Goal: Information Seeking & Learning: Check status

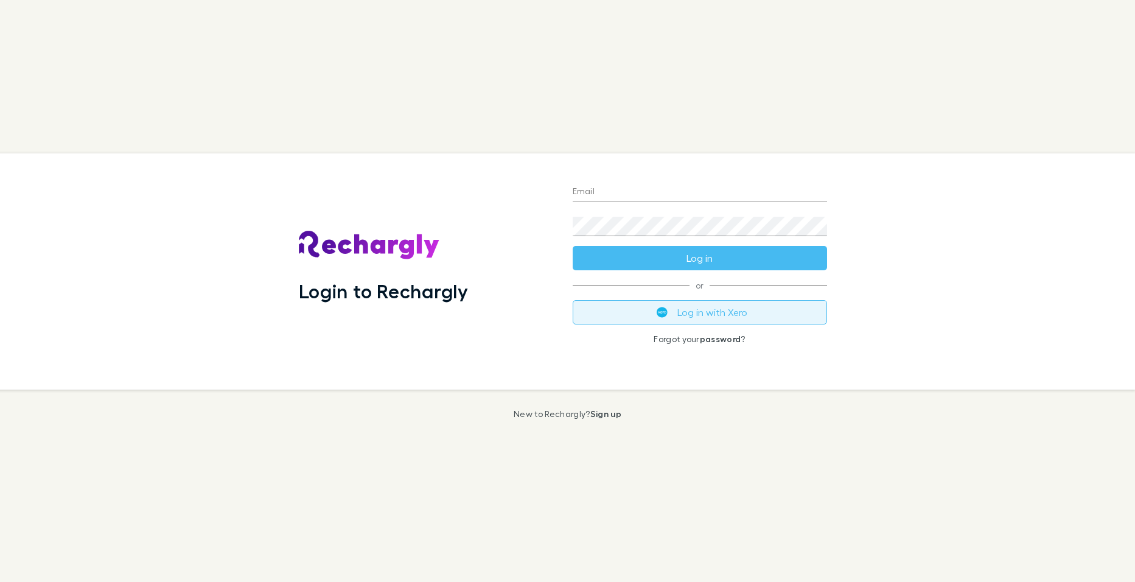
click at [660, 318] on img "submit" at bounding box center [662, 312] width 11 height 11
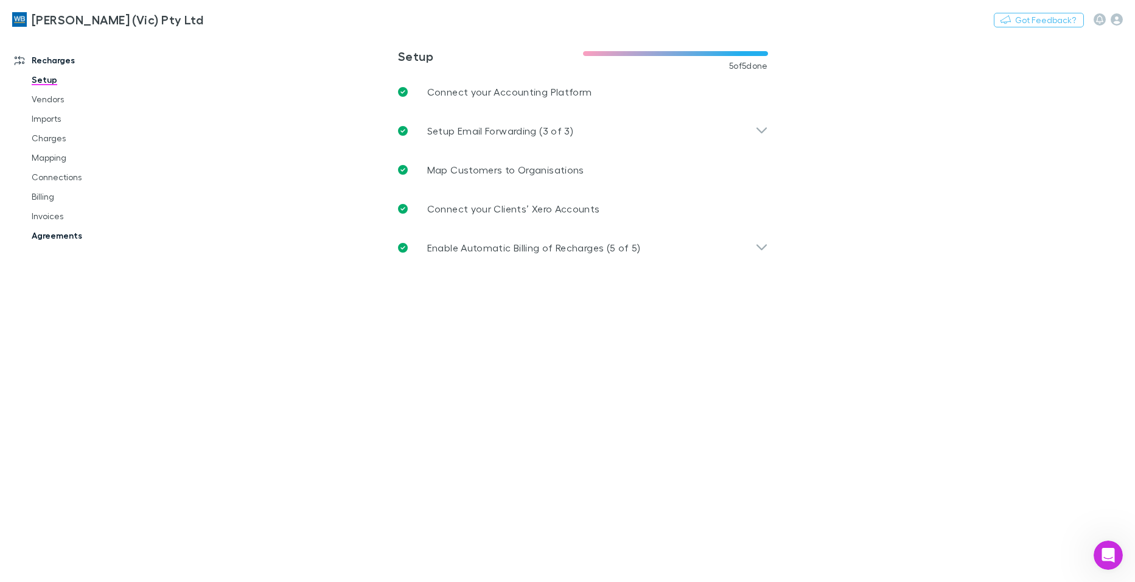
click at [61, 237] on link "Agreements" at bounding box center [91, 235] width 144 height 19
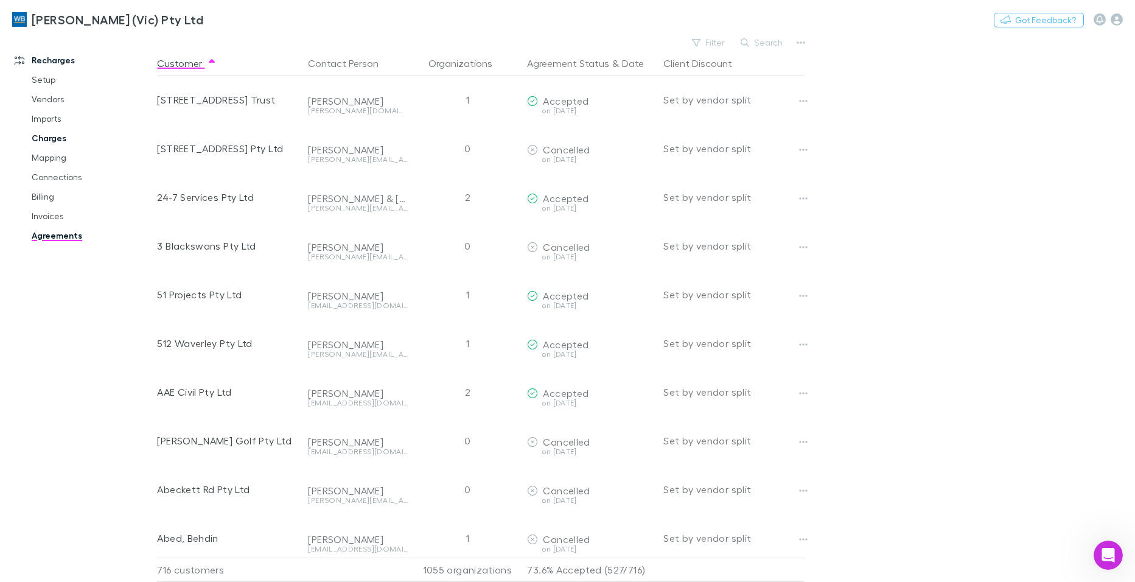
click at [47, 136] on link "Charges" at bounding box center [91, 137] width 144 height 19
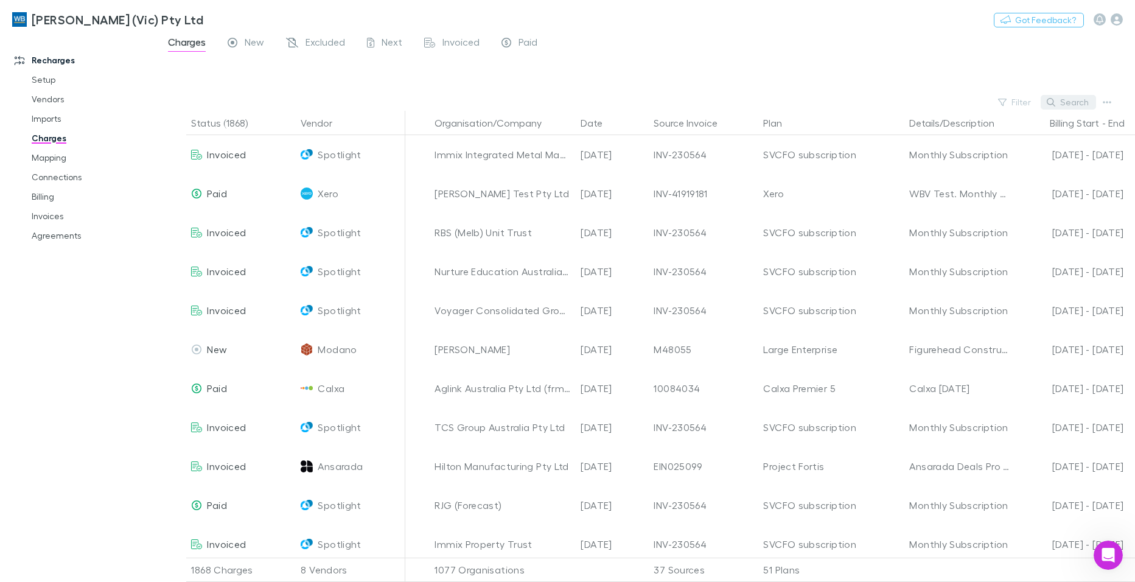
click at [1063, 103] on button "Search" at bounding box center [1068, 102] width 55 height 15
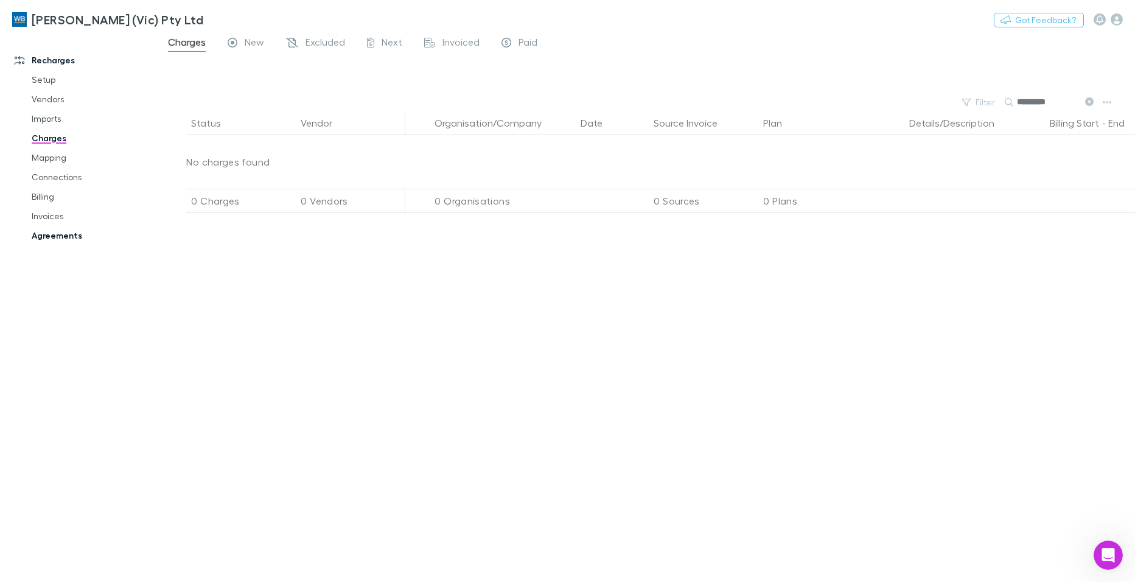
type input "*********"
click at [59, 240] on link "Agreements" at bounding box center [91, 235] width 144 height 19
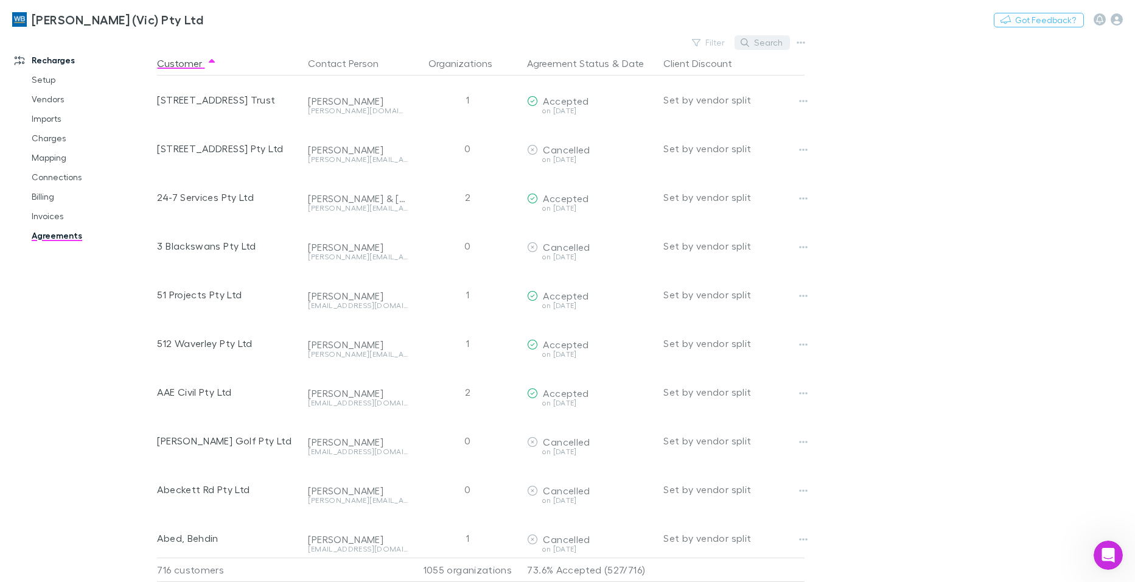
click at [780, 40] on button "Search" at bounding box center [762, 42] width 55 height 15
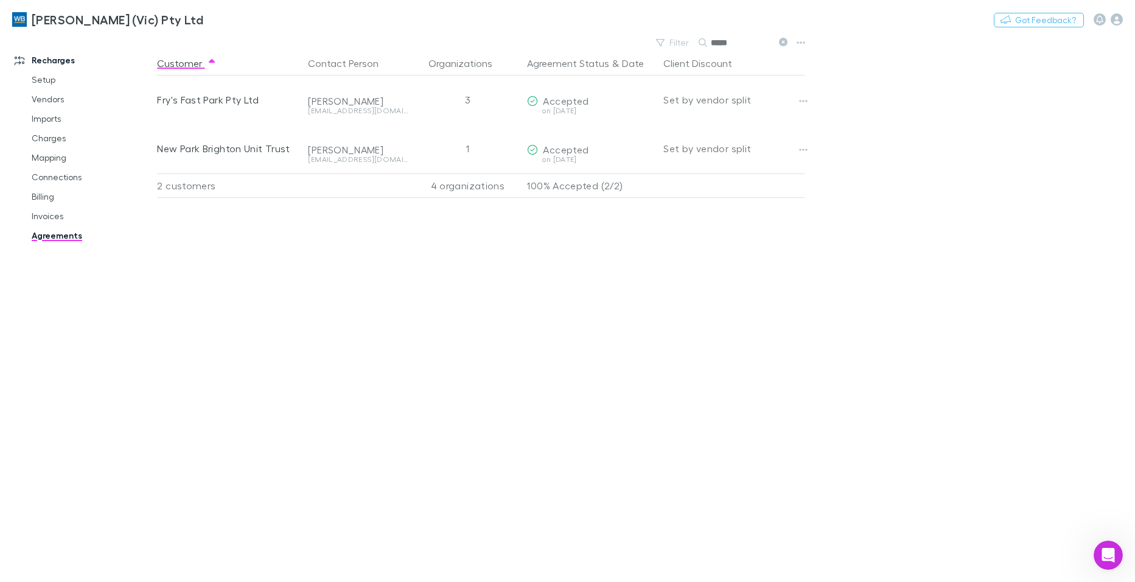
type input "****"
click at [431, 428] on div "Customer Contact Person Organizations Agreement Status & Date Client Discount F…" at bounding box center [491, 316] width 669 height 531
click at [47, 215] on link "Invoices" at bounding box center [91, 215] width 144 height 19
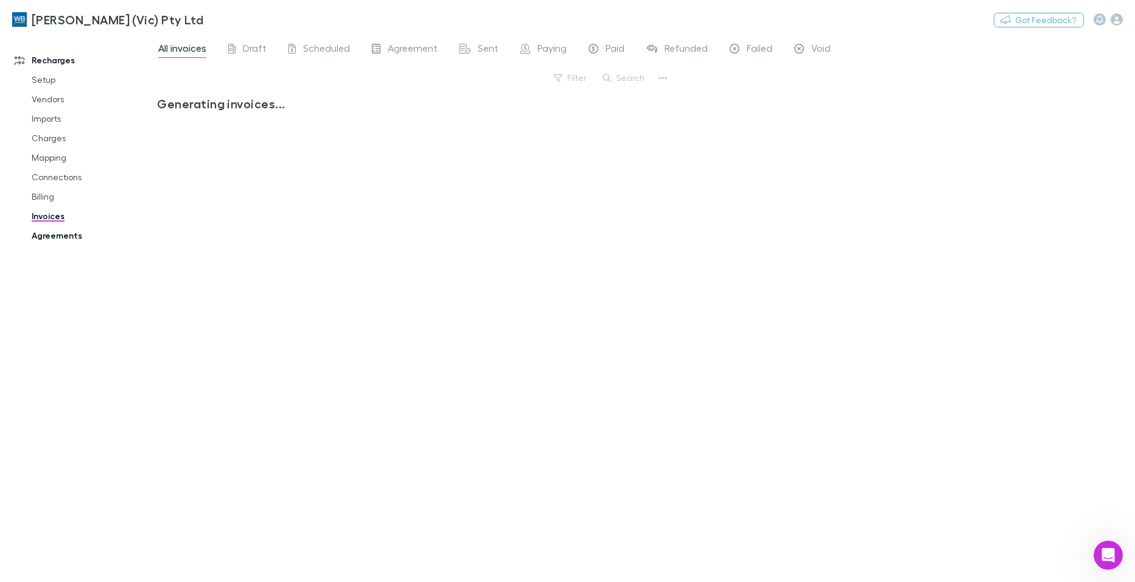
click at [37, 161] on link "Mapping" at bounding box center [91, 157] width 144 height 19
click at [51, 157] on link "Mapping" at bounding box center [91, 157] width 144 height 19
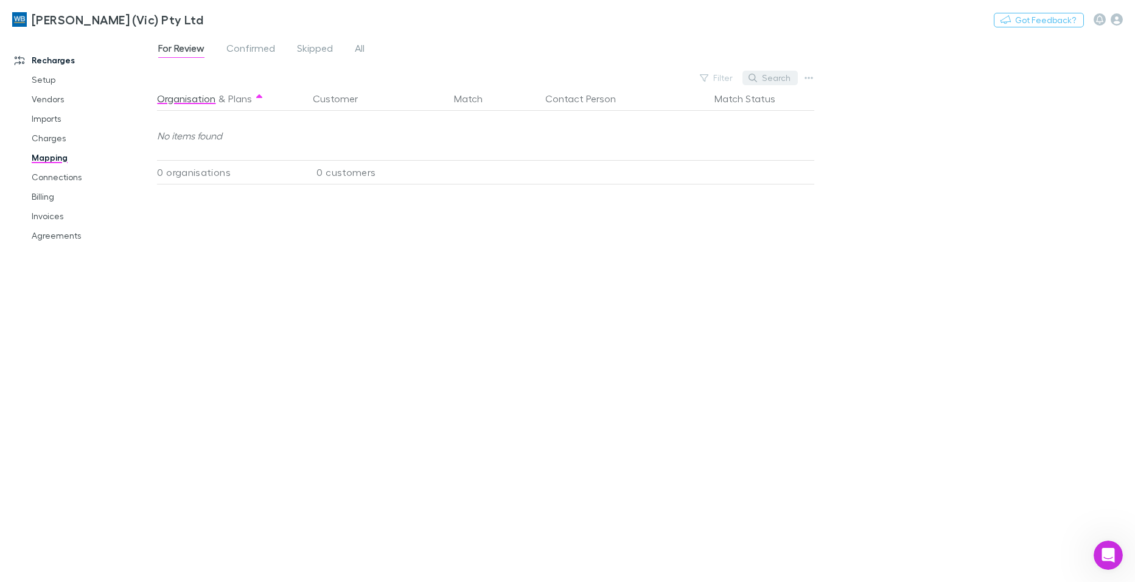
click at [776, 72] on button "Search" at bounding box center [770, 78] width 55 height 15
click at [358, 46] on span "All" at bounding box center [360, 50] width 10 height 16
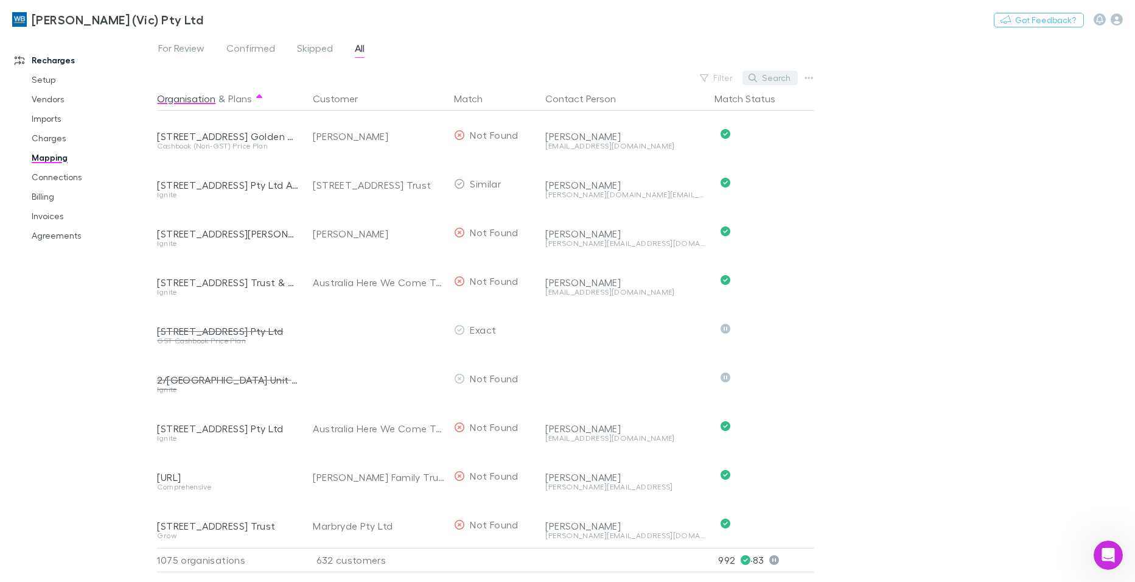
click at [784, 77] on button "Search" at bounding box center [770, 78] width 55 height 15
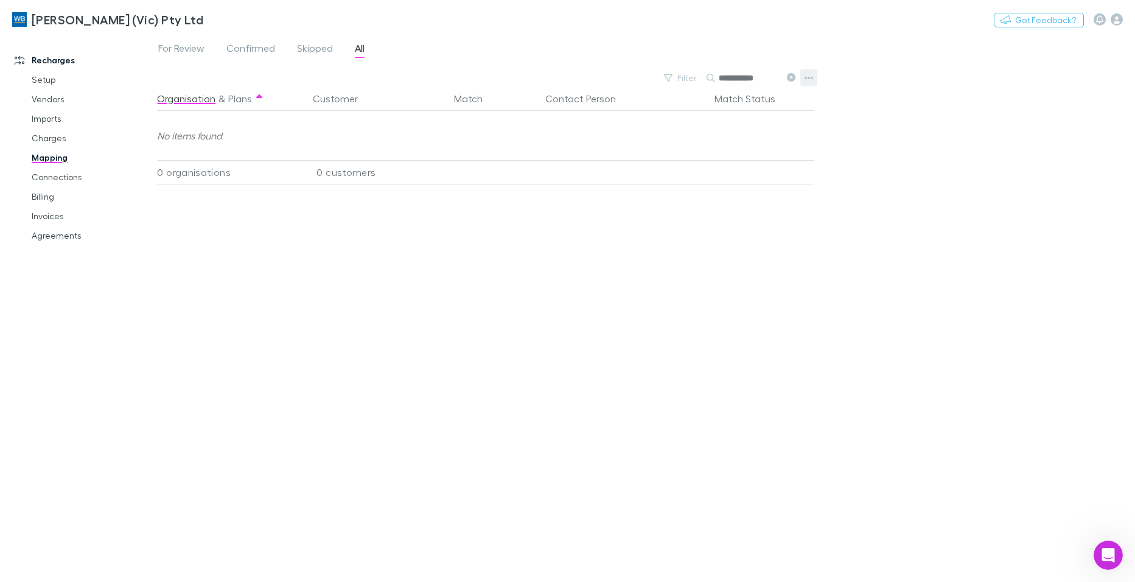
drag, startPoint x: 742, startPoint y: 79, endPoint x: 800, endPoint y: 80, distance: 58.4
click at [800, 80] on div "**********" at bounding box center [487, 77] width 660 height 17
type input "**********"
click at [57, 233] on link "Agreements" at bounding box center [91, 235] width 144 height 19
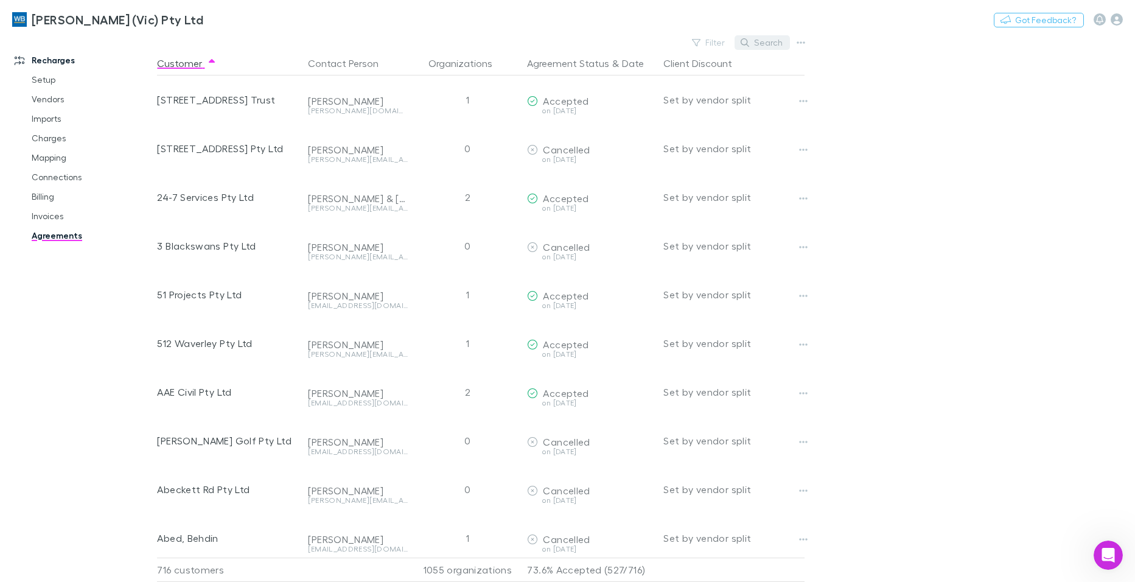
click at [776, 43] on button "Search" at bounding box center [762, 42] width 55 height 15
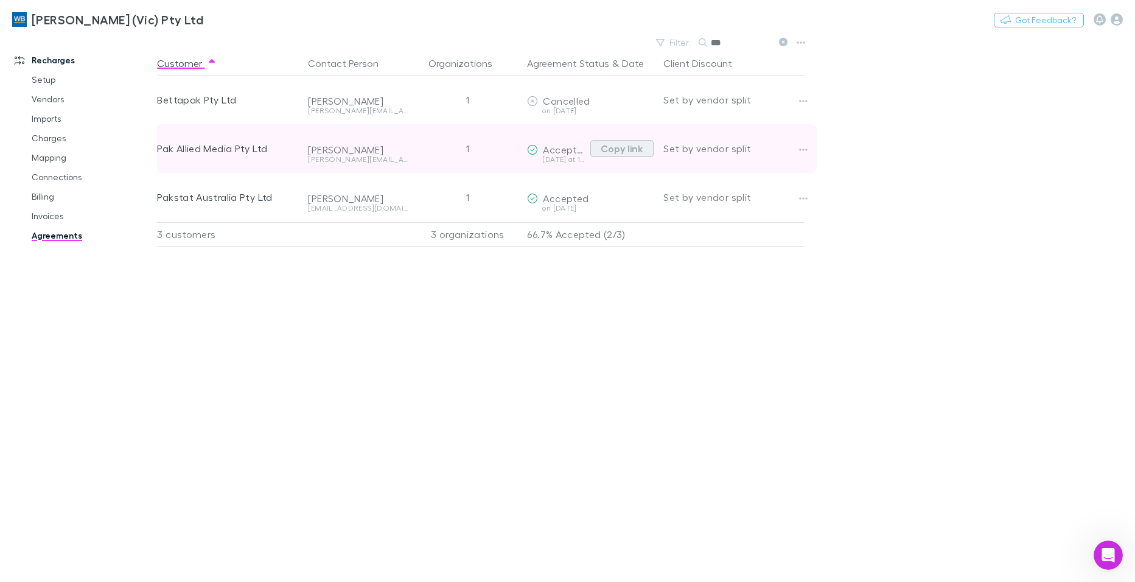
type input "***"
click at [627, 148] on button "Copy link" at bounding box center [621, 148] width 63 height 17
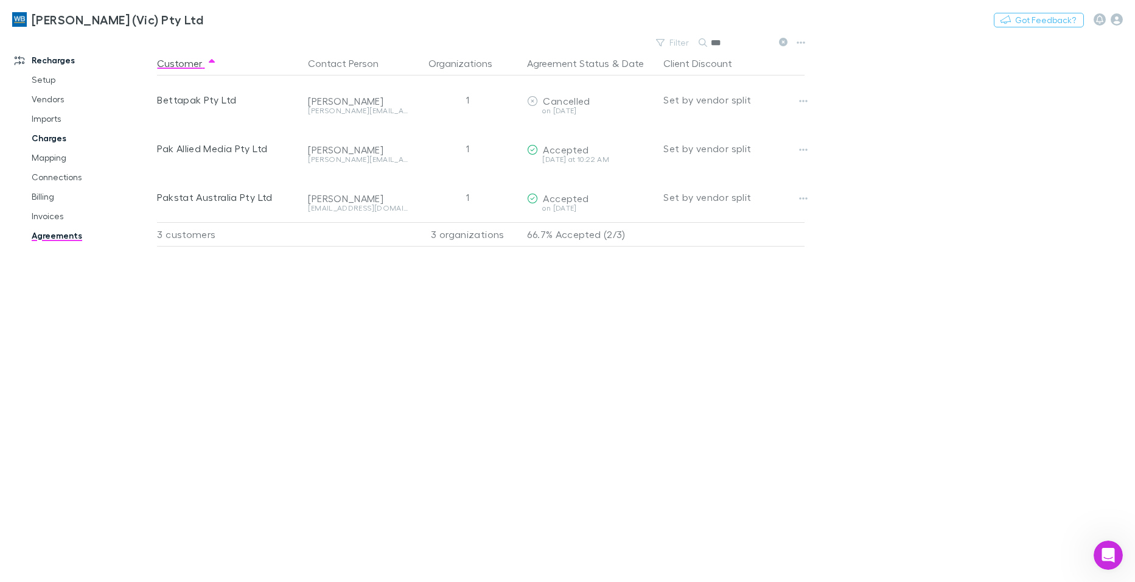
click at [53, 141] on link "Charges" at bounding box center [91, 137] width 144 height 19
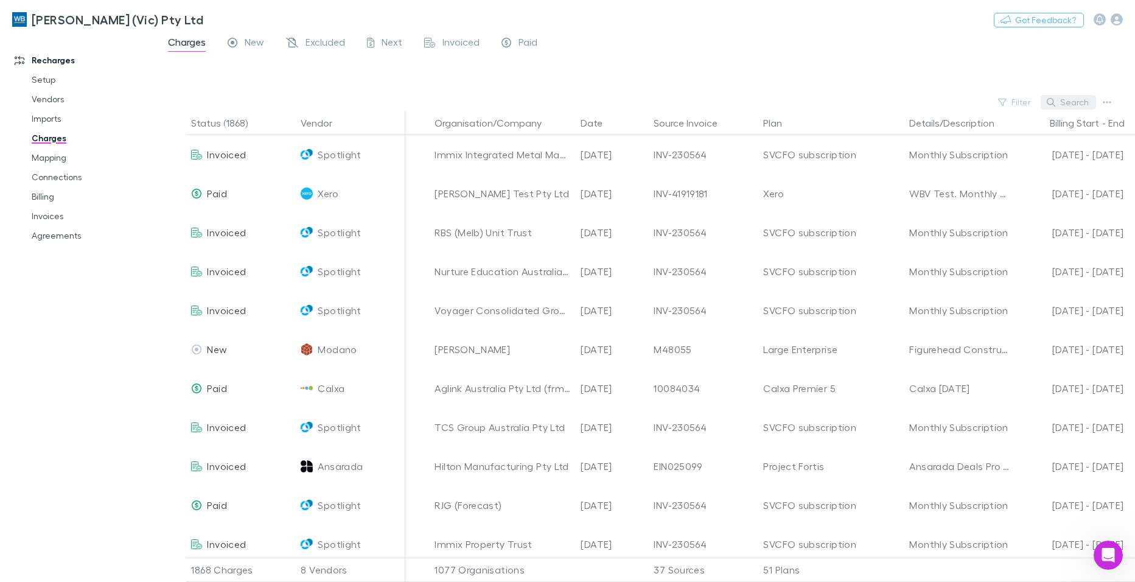
click at [1084, 104] on button "Search" at bounding box center [1068, 102] width 55 height 15
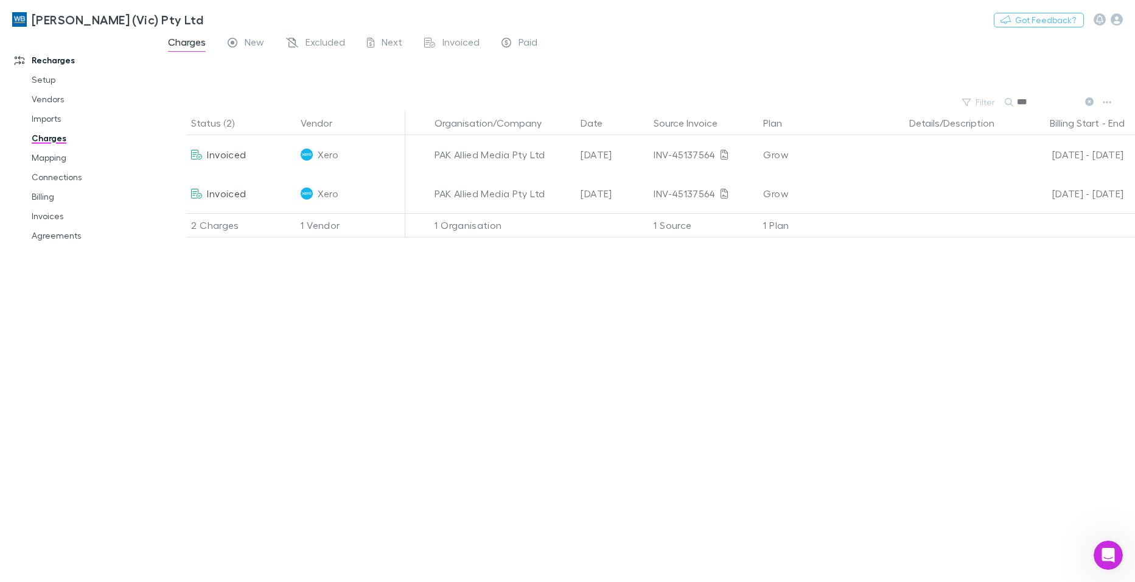
type input "***"
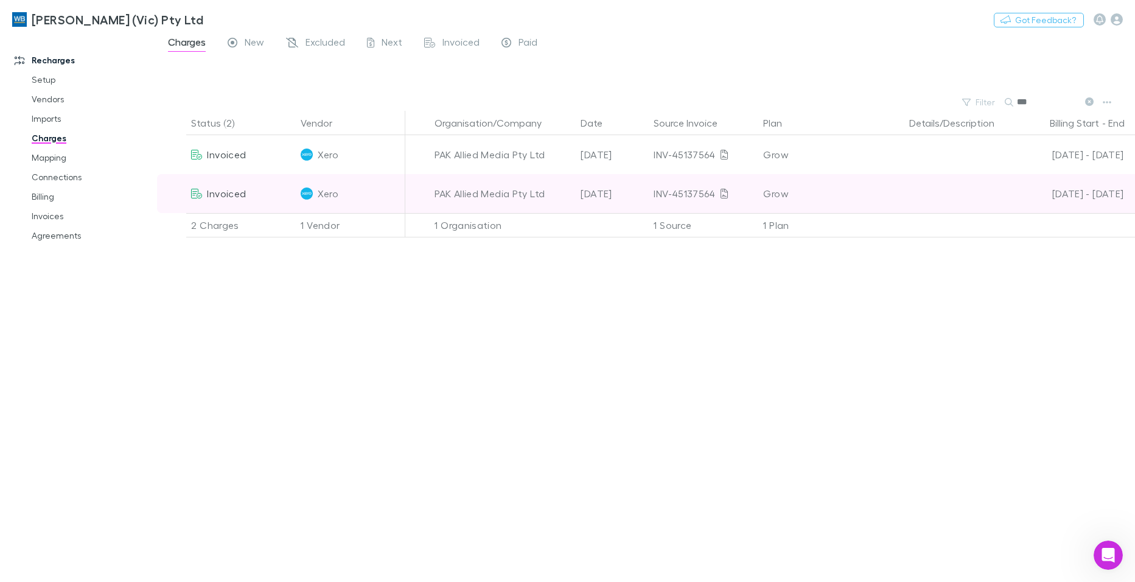
click at [520, 195] on div "PAK Allied Media Pty Ltd" at bounding box center [503, 193] width 136 height 39
click at [230, 192] on span "Invoiced" at bounding box center [226, 193] width 39 height 12
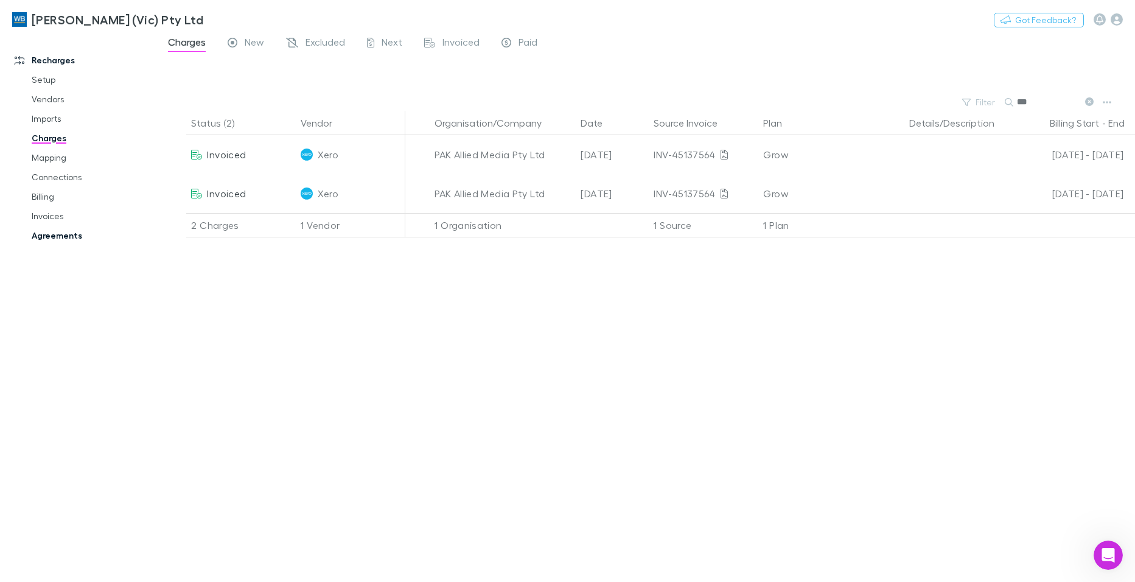
click at [54, 239] on link "Agreements" at bounding box center [91, 235] width 144 height 19
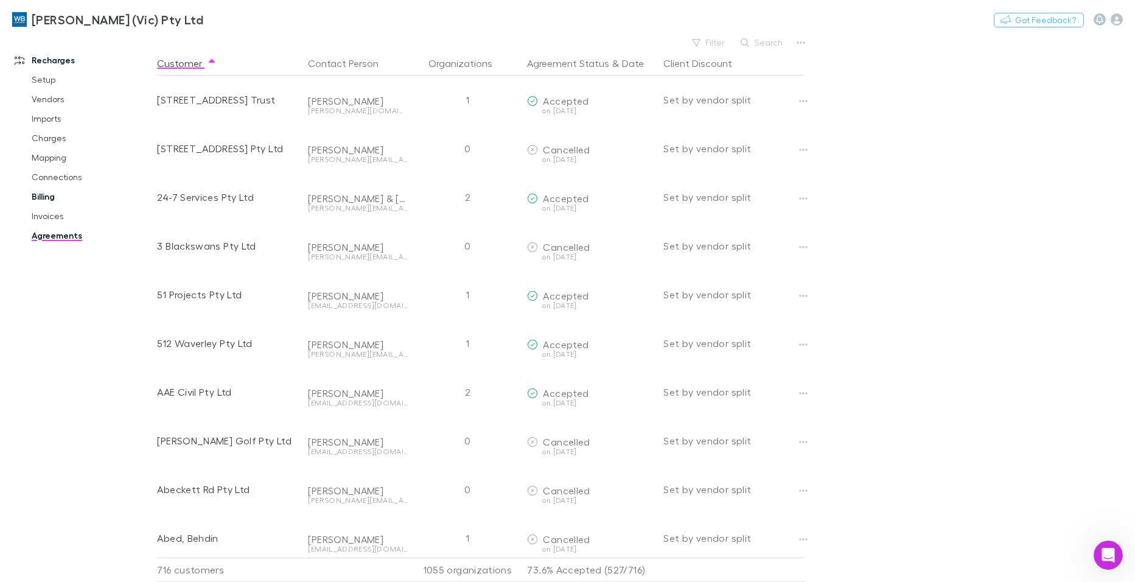
click at [38, 193] on link "Billing" at bounding box center [91, 196] width 144 height 19
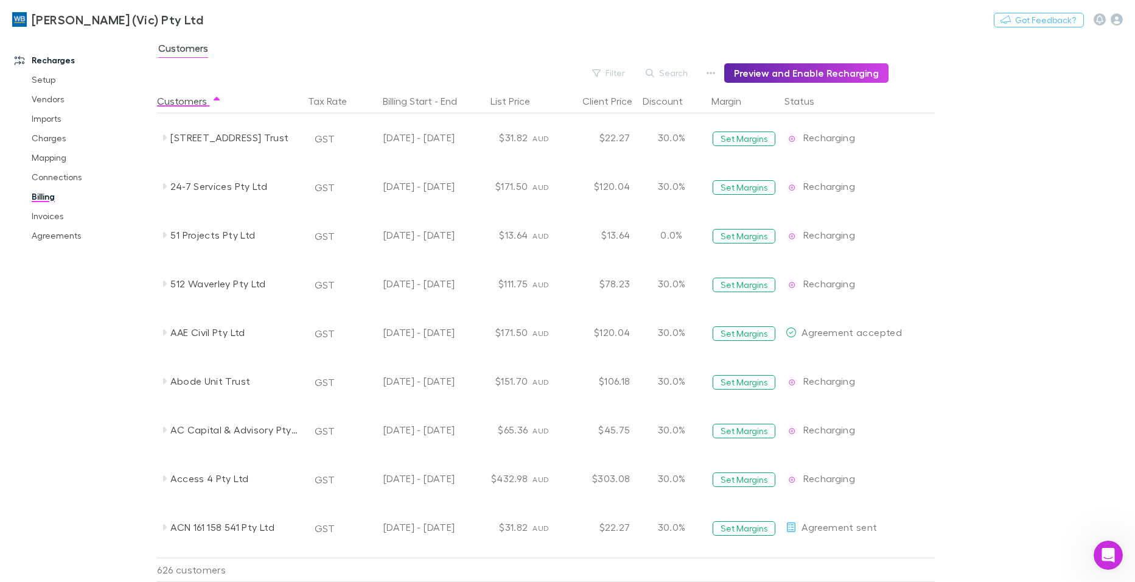
click at [771, 44] on div "Customers" at bounding box center [646, 51] width 978 height 23
click at [691, 76] on button "Search" at bounding box center [667, 73] width 55 height 15
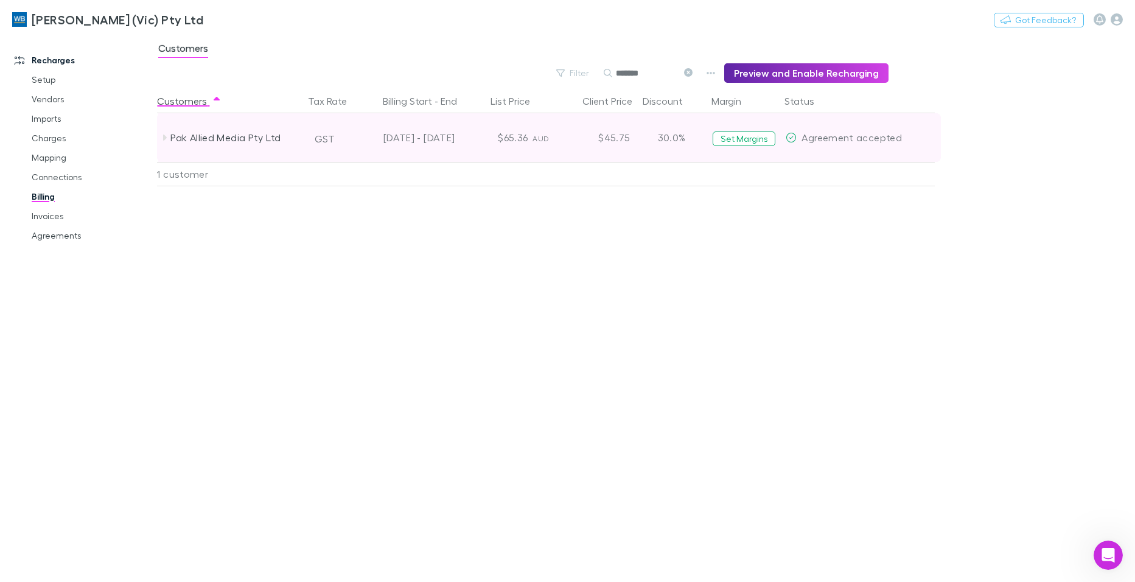
type input "*******"
click at [164, 140] on icon at bounding box center [165, 138] width 4 height 6
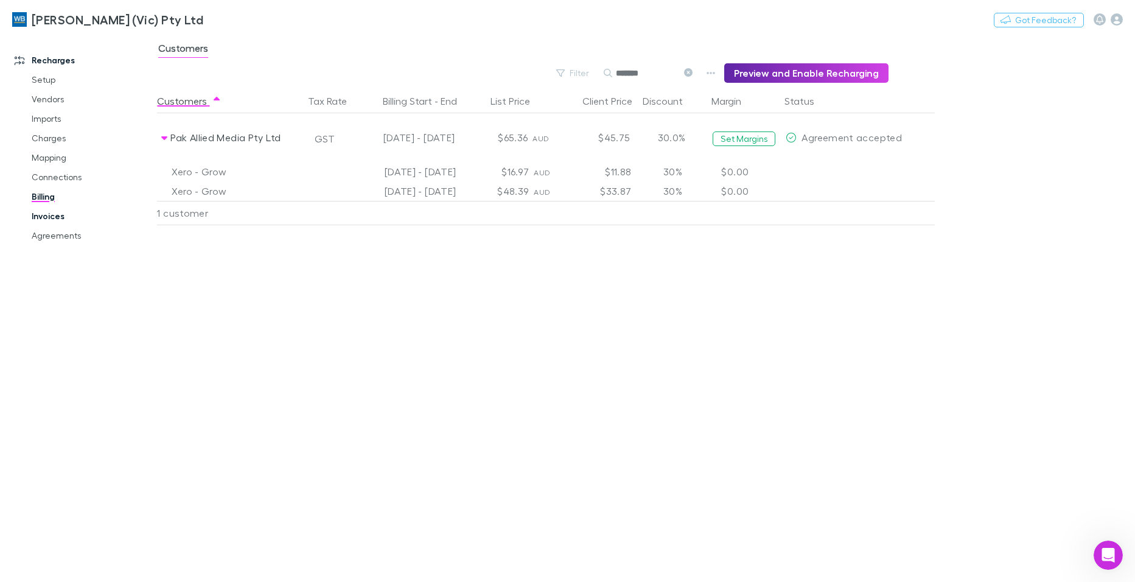
drag, startPoint x: 48, startPoint y: 217, endPoint x: 57, endPoint y: 217, distance: 8.5
click at [48, 217] on link "Invoices" at bounding box center [91, 215] width 144 height 19
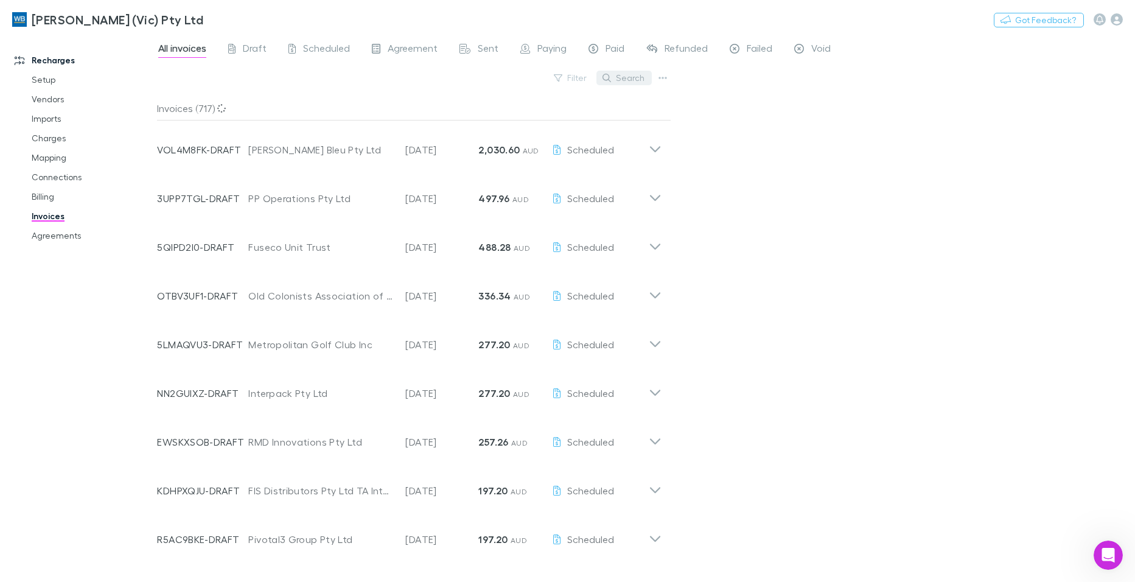
click at [641, 76] on button "Search" at bounding box center [623, 78] width 55 height 15
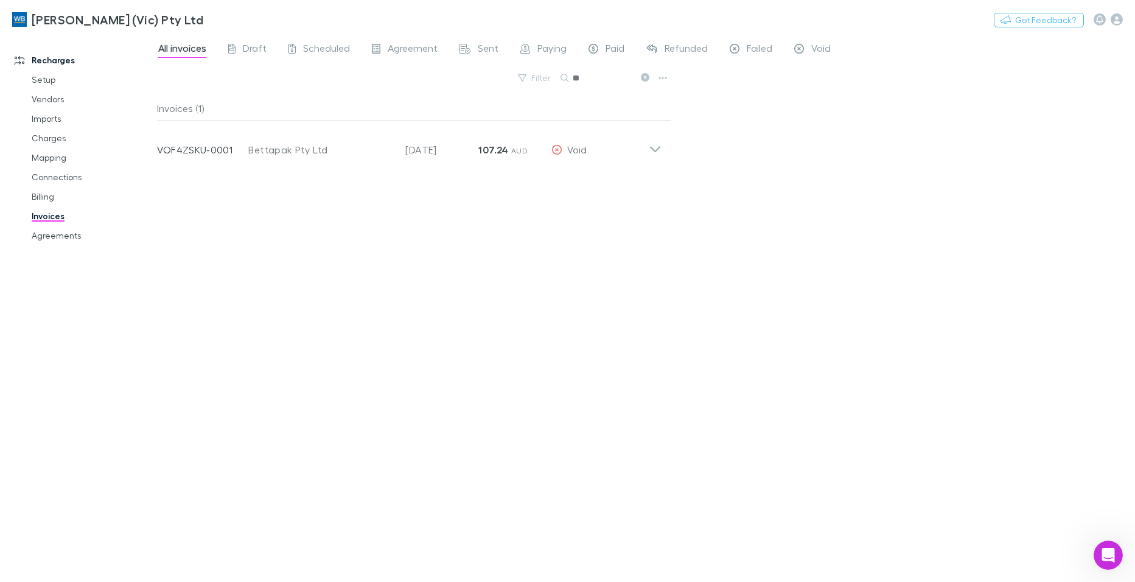
type input "*"
type input "****"
click at [38, 197] on link "Billing" at bounding box center [91, 196] width 144 height 19
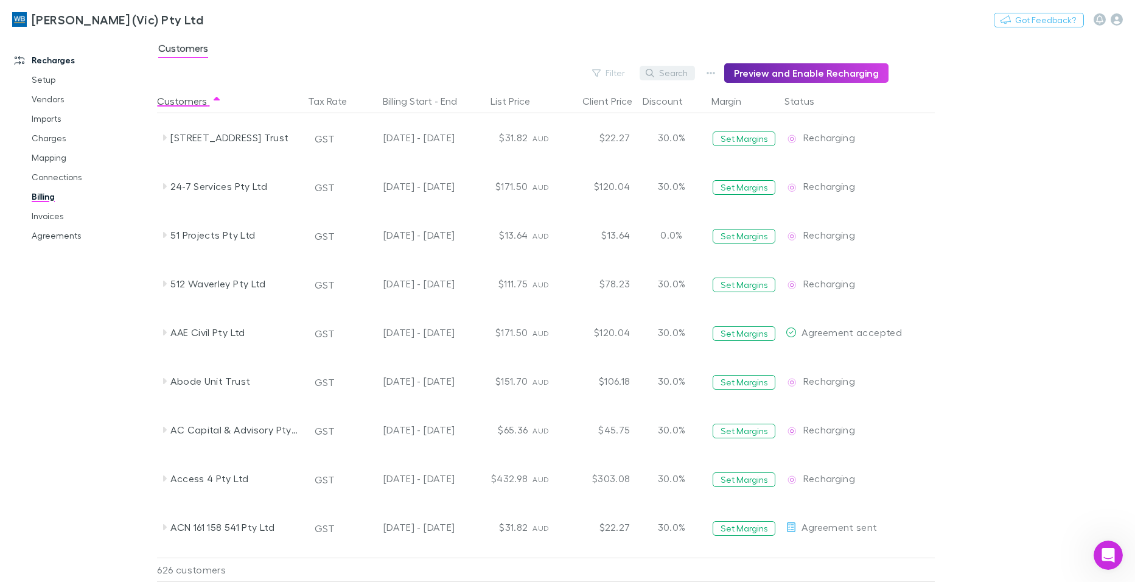
click at [692, 71] on button "Search" at bounding box center [667, 73] width 55 height 15
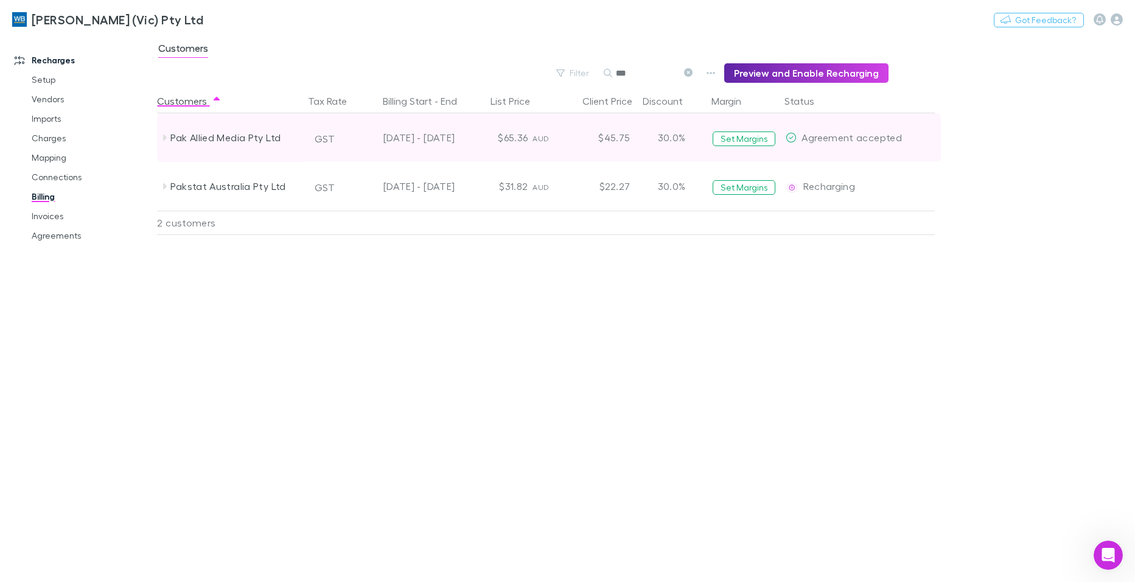
click at [163, 138] on icon at bounding box center [164, 138] width 10 height 10
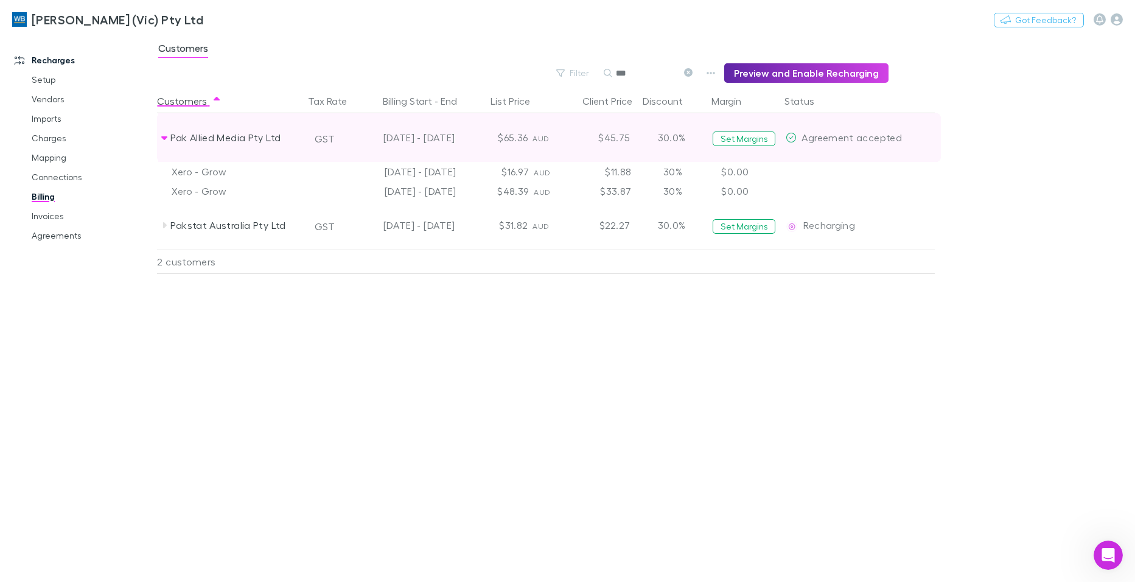
click at [822, 139] on span "Agreement accepted" at bounding box center [852, 137] width 100 height 12
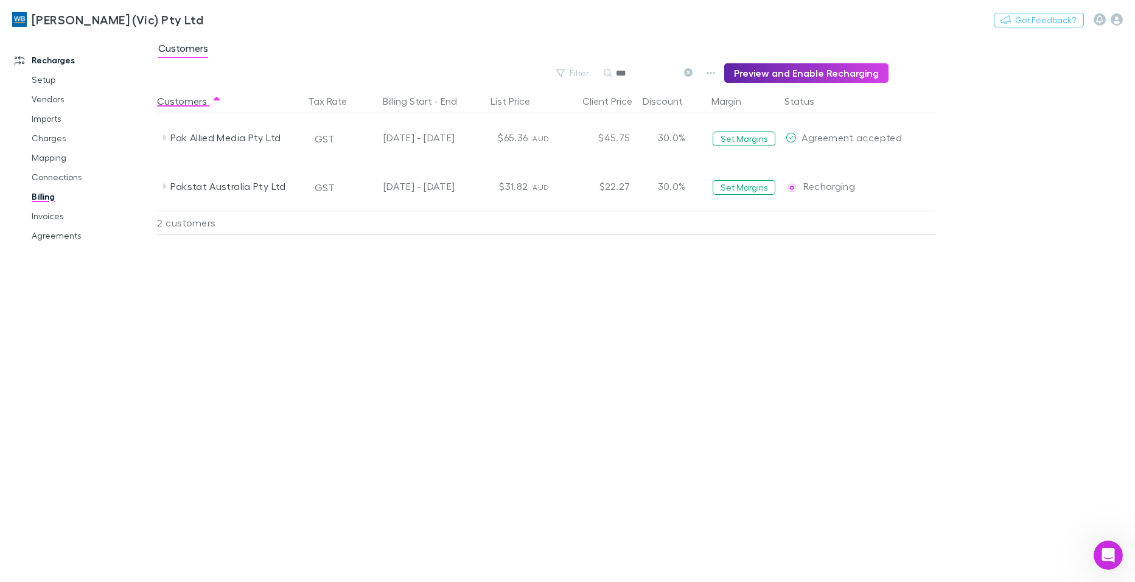
click at [655, 69] on input "***" at bounding box center [646, 73] width 61 height 17
type input "*********"
click at [806, 302] on div "Customers Tax Rate Billing Start - End List Price Client Price Discount Margin …" at bounding box center [575, 335] width 837 height 493
click at [591, 388] on div "Customers Tax Rate Billing Start - End List Price Client Price Discount Margin …" at bounding box center [575, 335] width 837 height 493
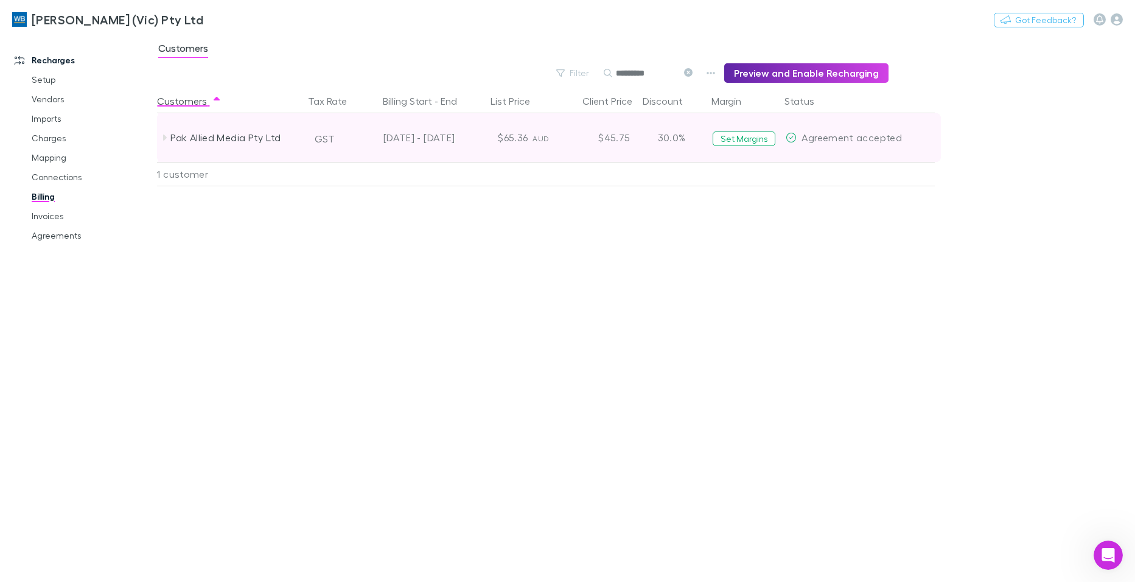
click at [161, 138] on icon at bounding box center [164, 138] width 10 height 10
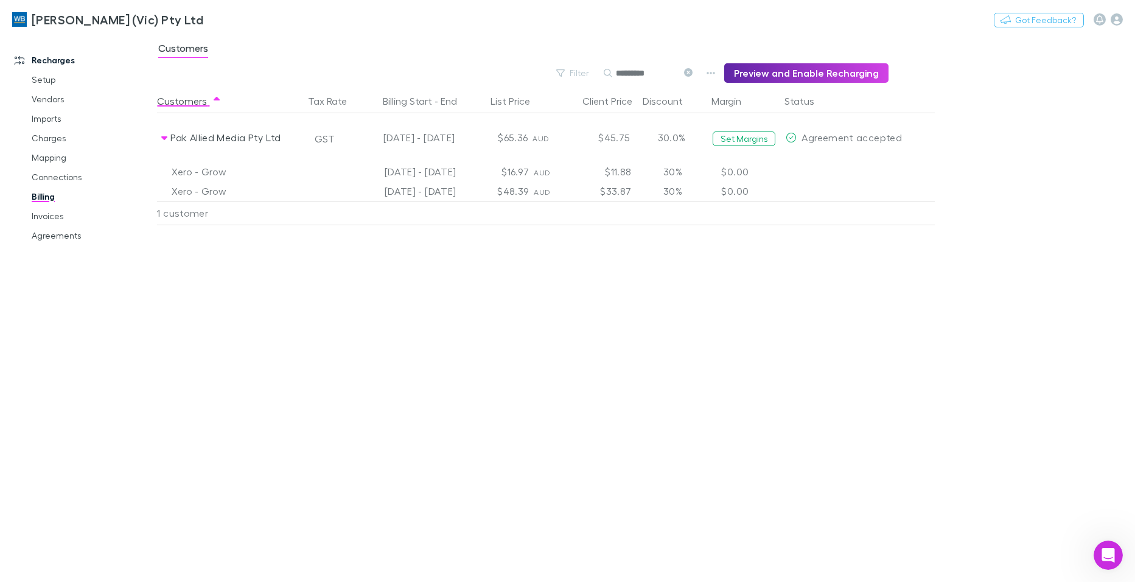
click at [444, 467] on div "Customers Tax Rate Billing Start - End List Price Client Price Discount Margin …" at bounding box center [575, 335] width 837 height 493
click at [43, 218] on link "Invoices" at bounding box center [91, 215] width 144 height 19
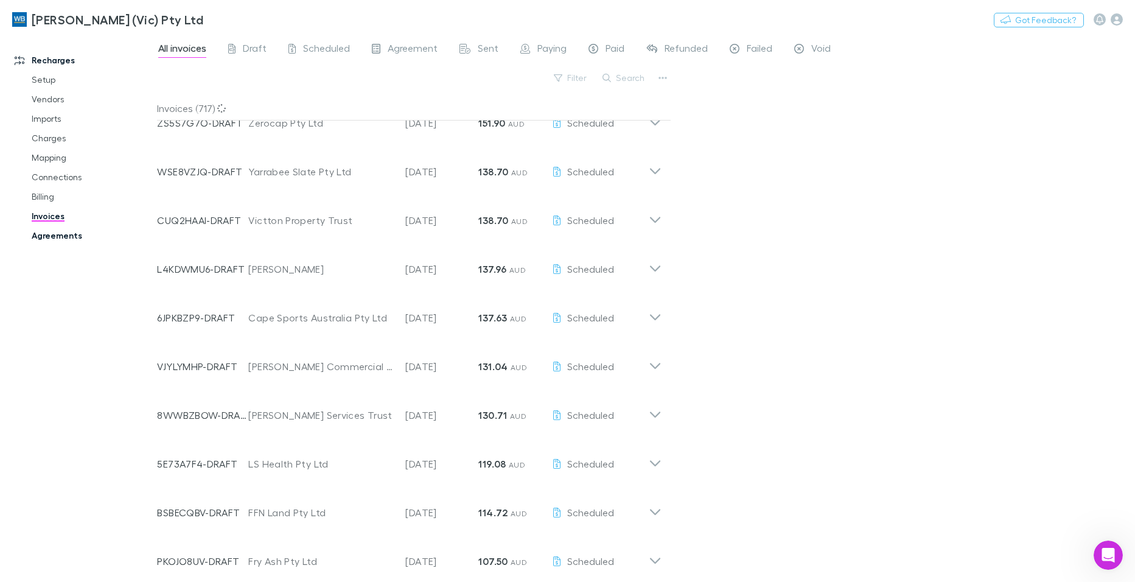
scroll to position [1027, 0]
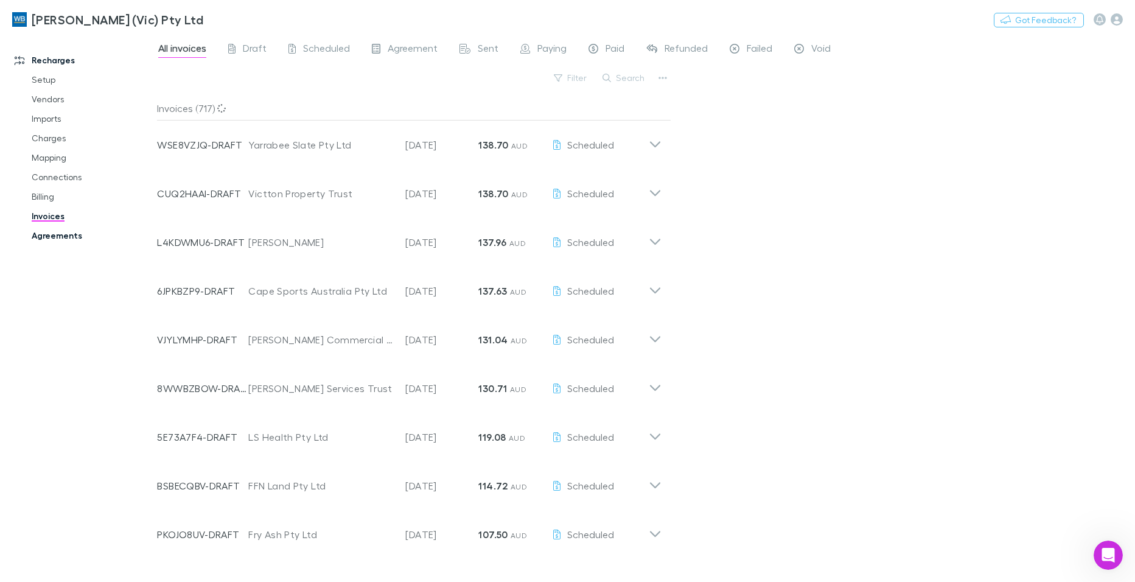
click at [58, 237] on link "Agreements" at bounding box center [91, 235] width 144 height 19
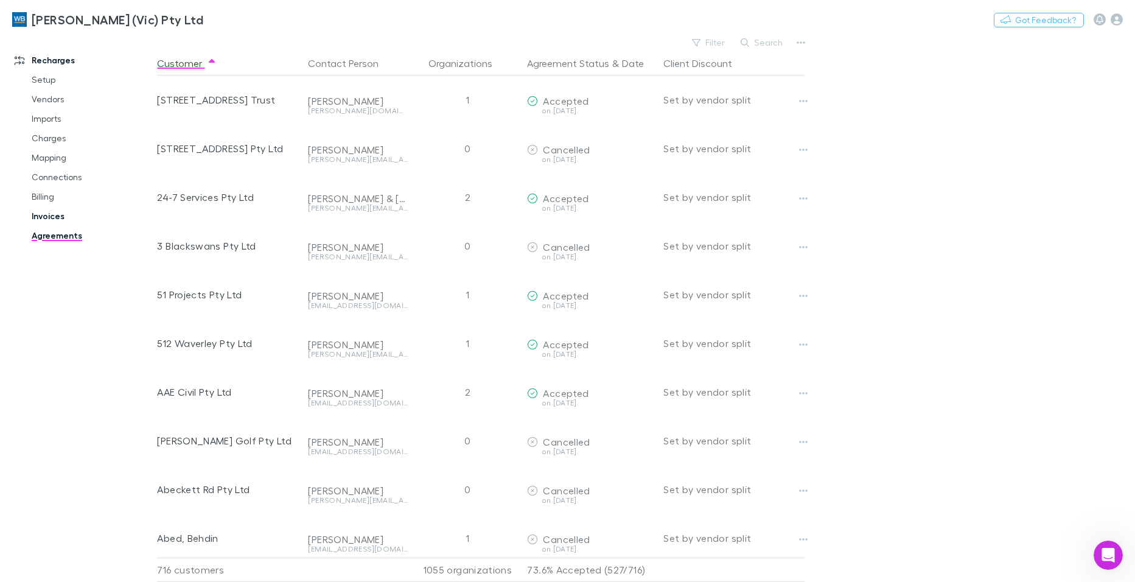
click at [51, 211] on link "Invoices" at bounding box center [91, 215] width 144 height 19
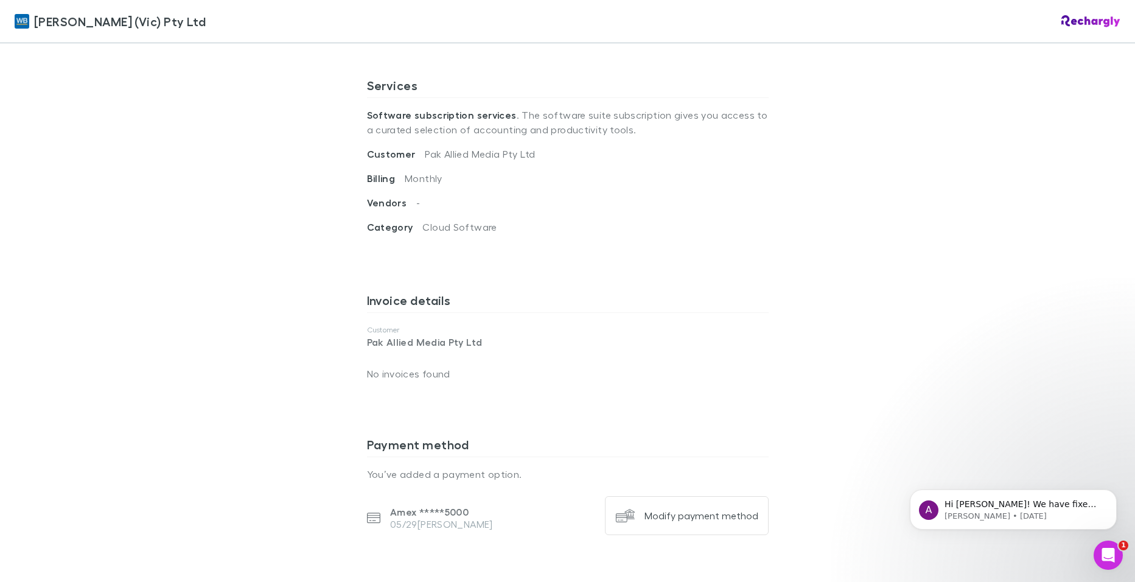
scroll to position [426, 0]
click at [974, 267] on div "William Buck (Vic) Pty Ltd William Buck (Vic) Pty Ltd Software subscriptions ag…" at bounding box center [567, 291] width 1135 height 582
click at [1047, 269] on div "William Buck (Vic) Pty Ltd William Buck (Vic) Pty Ltd Software subscriptions ag…" at bounding box center [567, 291] width 1135 height 582
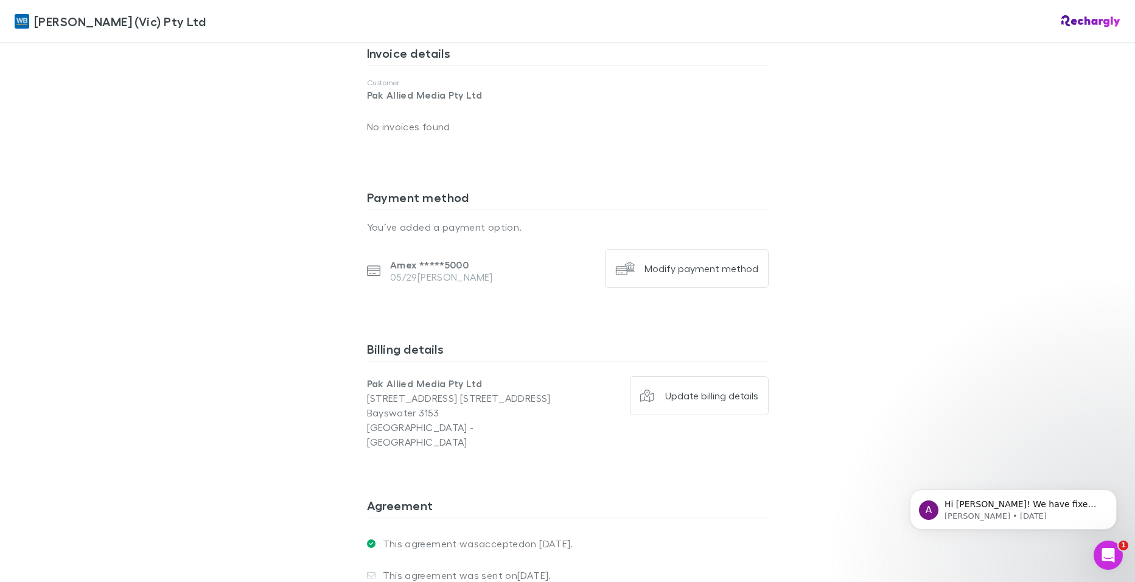
scroll to position [791, 0]
